Goal: Information Seeking & Learning: Learn about a topic

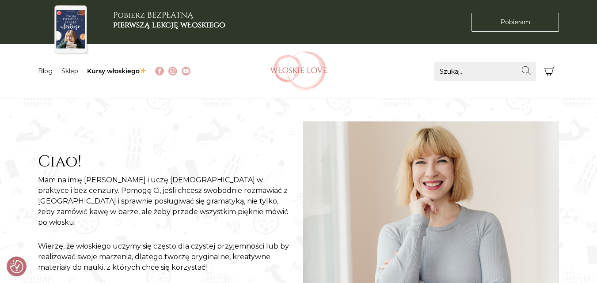
click at [44, 71] on link "Blog" at bounding box center [45, 71] width 15 height 8
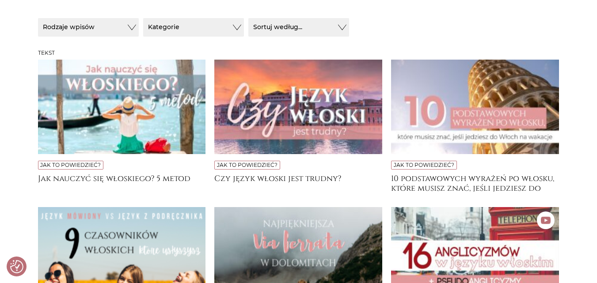
scroll to position [183, 0]
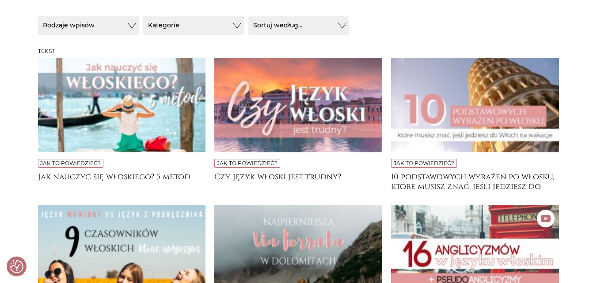
click at [111, 93] on img at bounding box center [122, 105] width 168 height 94
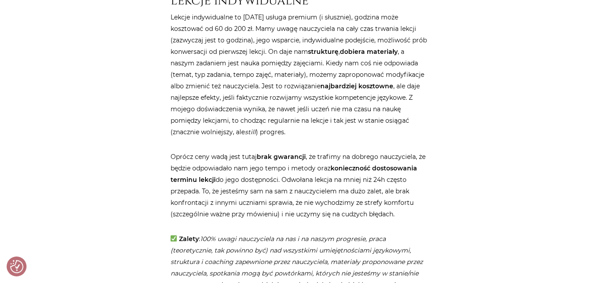
scroll to position [495, 0]
